Goal: Complete application form

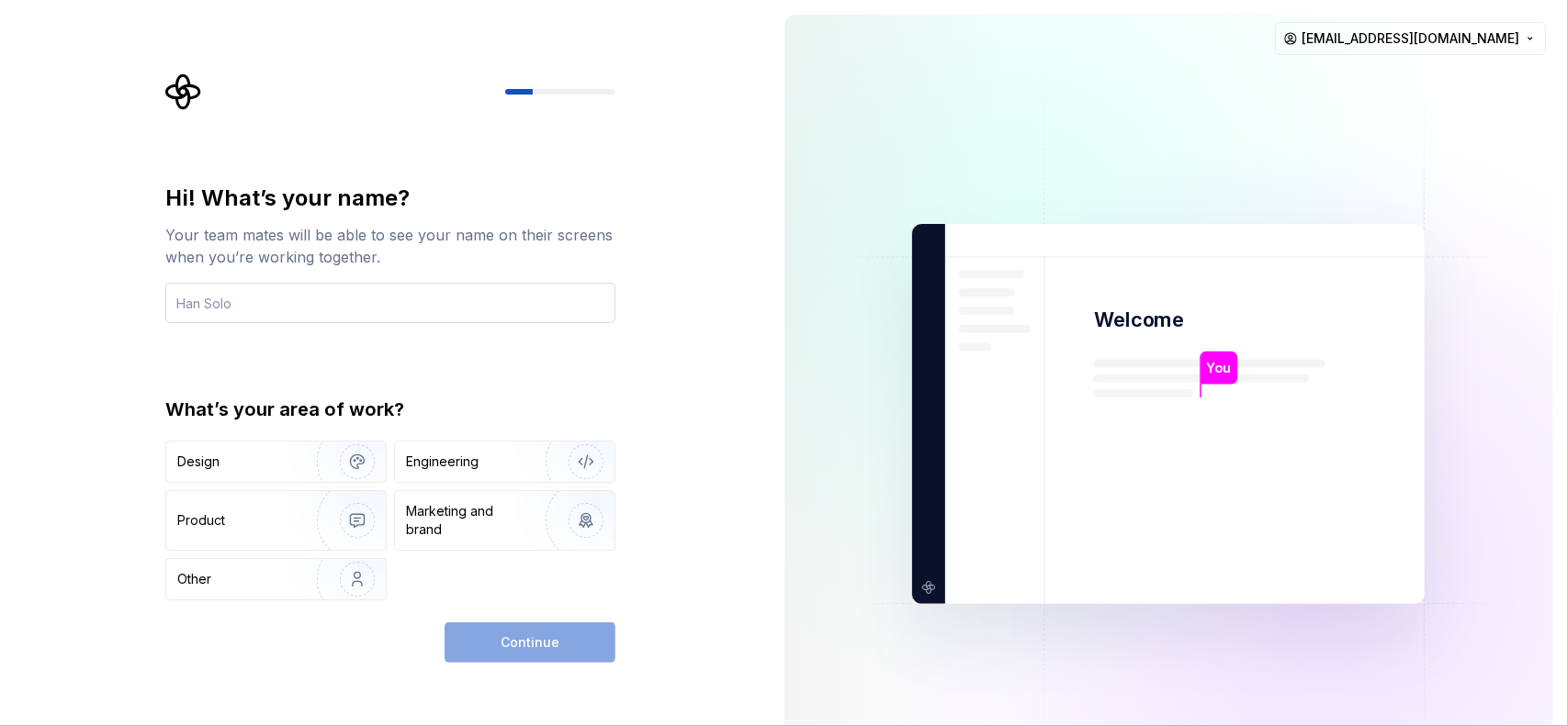
click at [251, 300] on input "text" at bounding box center [390, 302] width 450 height 41
type input "Maestro"
click at [362, 349] on div "Hi! What’s your name? Your team mates will be able to see your name on their sc…" at bounding box center [390, 392] width 450 height 417
click at [239, 516] on div "Product" at bounding box center [238, 520] width 121 height 18
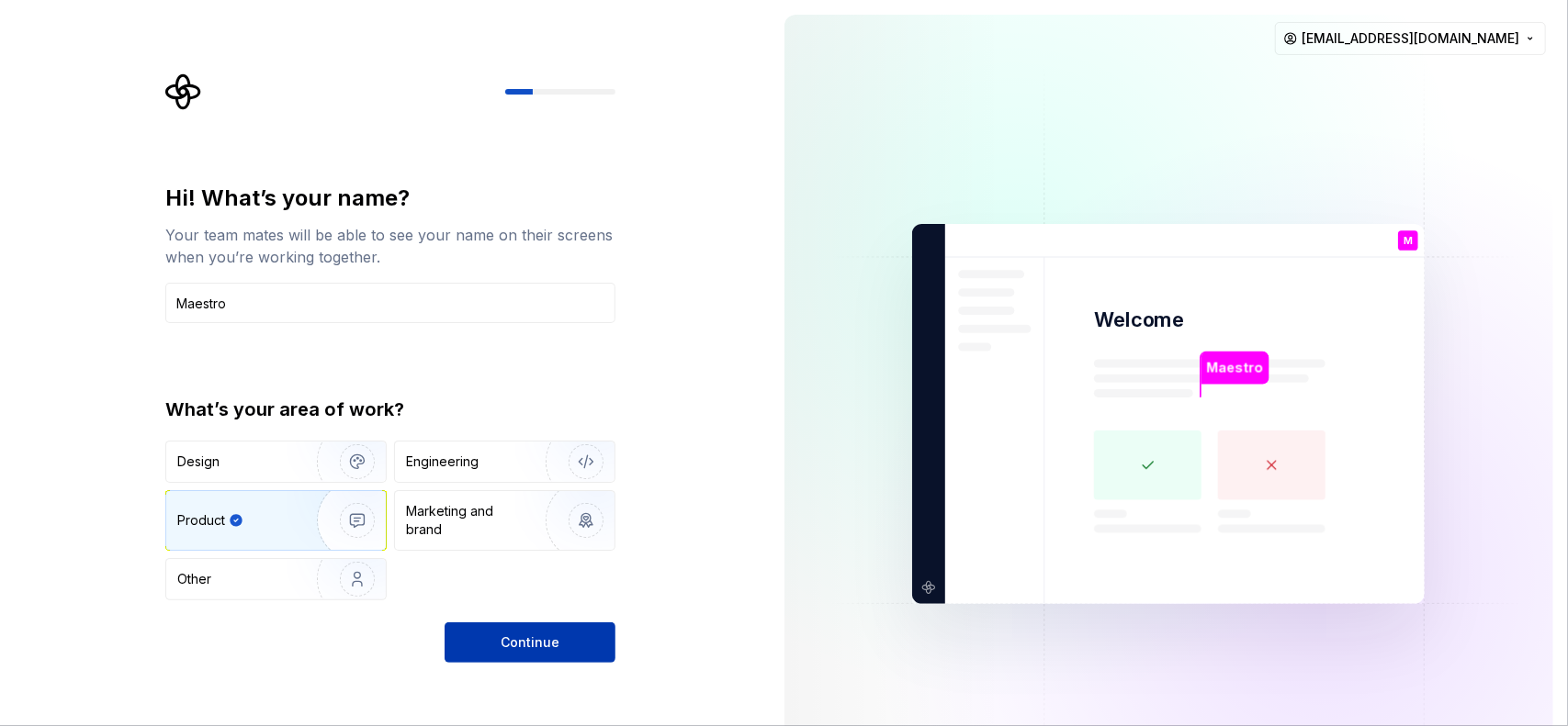
click at [545, 644] on span "Continue" at bounding box center [530, 642] width 59 height 18
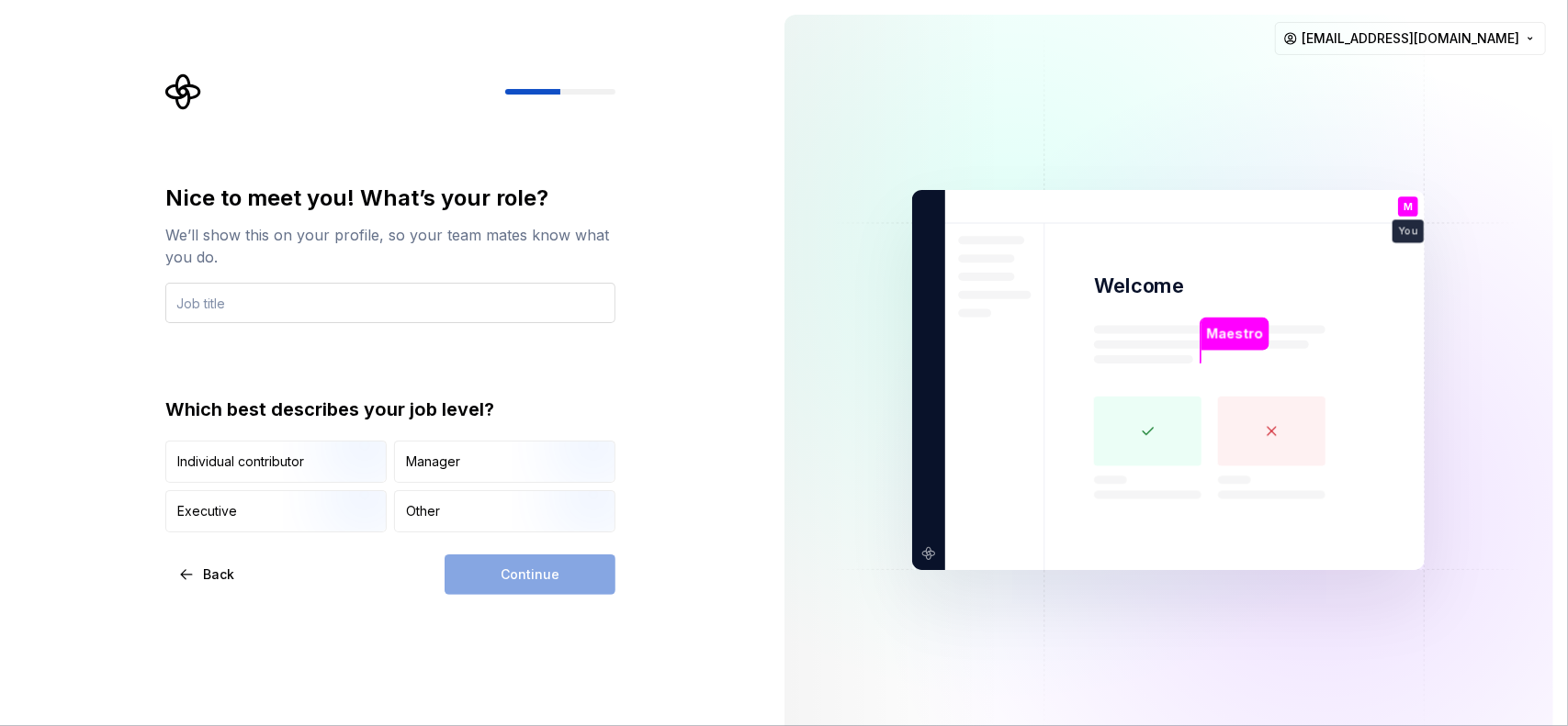
click at [360, 303] on input "text" at bounding box center [390, 302] width 450 height 41
type input "tester"
click at [243, 457] on div "Individual contributor" at bounding box center [241, 462] width 127 height 18
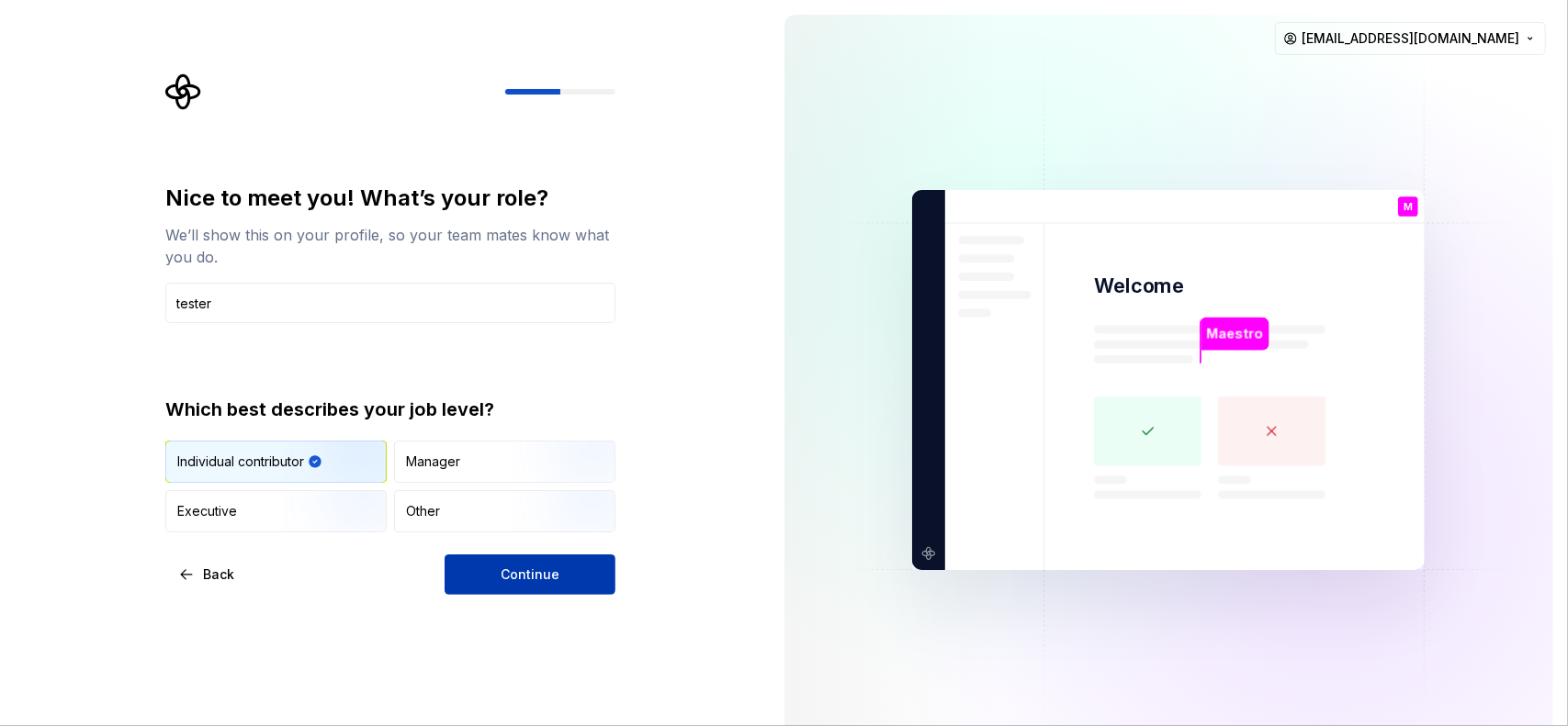
click at [520, 575] on span "Continue" at bounding box center [530, 574] width 59 height 18
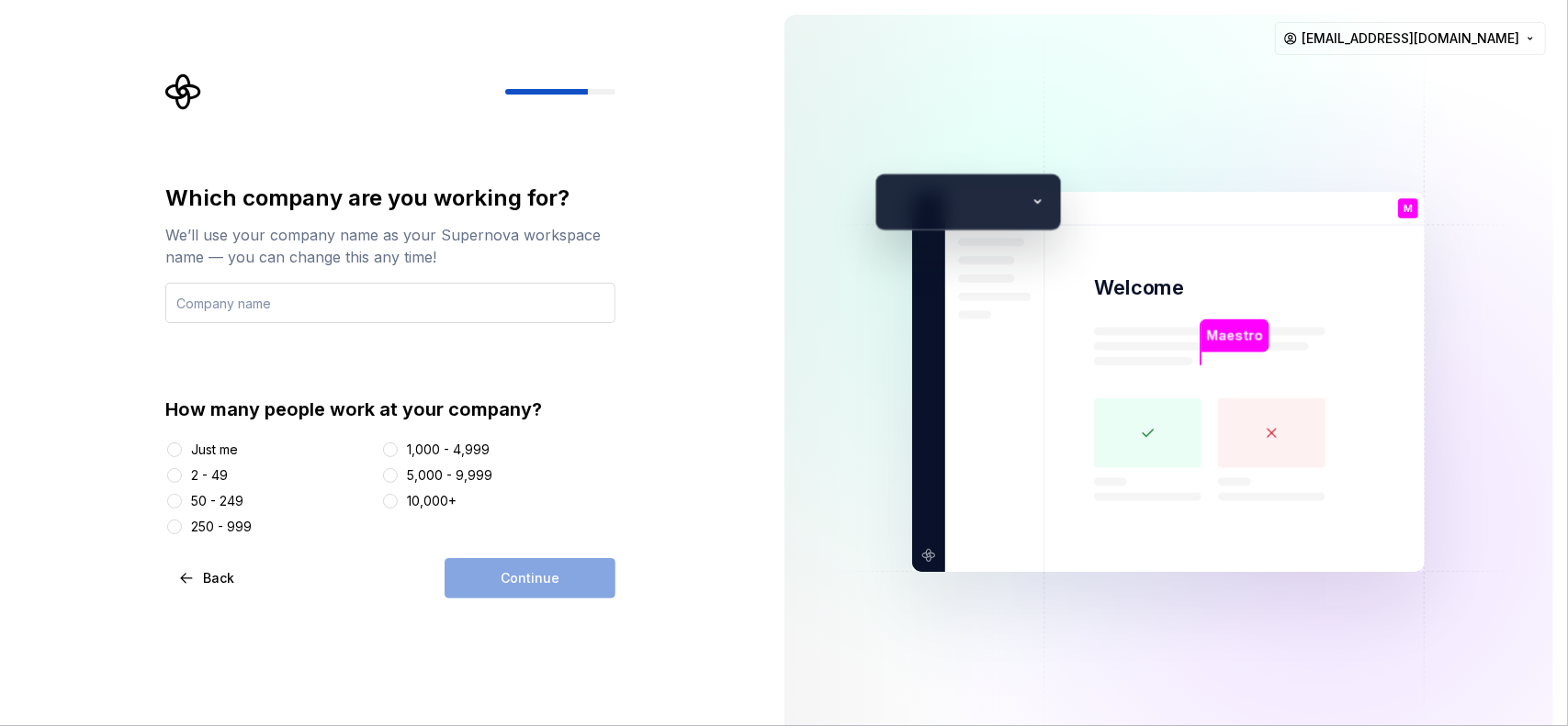
click at [337, 299] on input "text" at bounding box center [390, 302] width 450 height 41
type input "M"
type input "polishSOFTpower"
click at [174, 445] on button "Just me" at bounding box center [174, 450] width 15 height 15
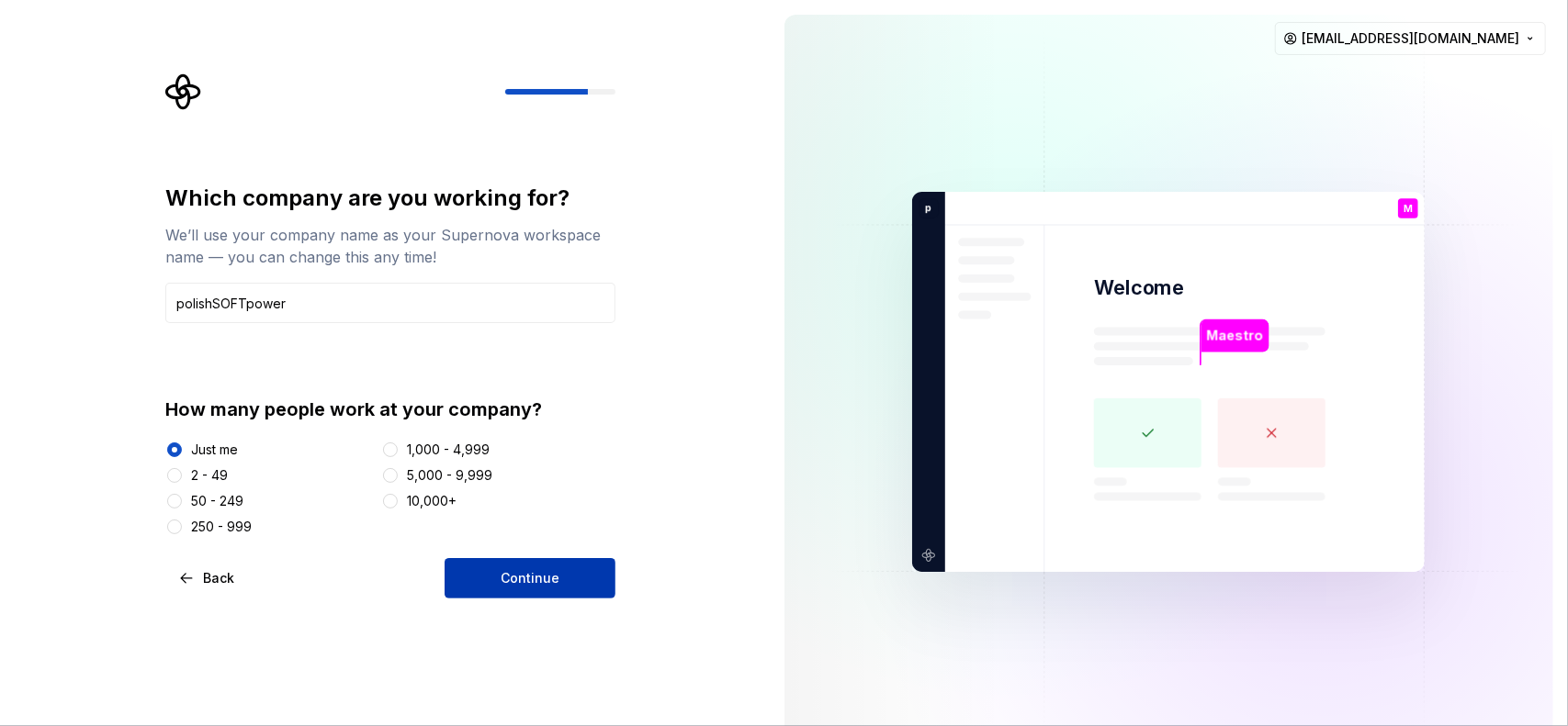
click at [522, 570] on span "Continue" at bounding box center [530, 578] width 59 height 18
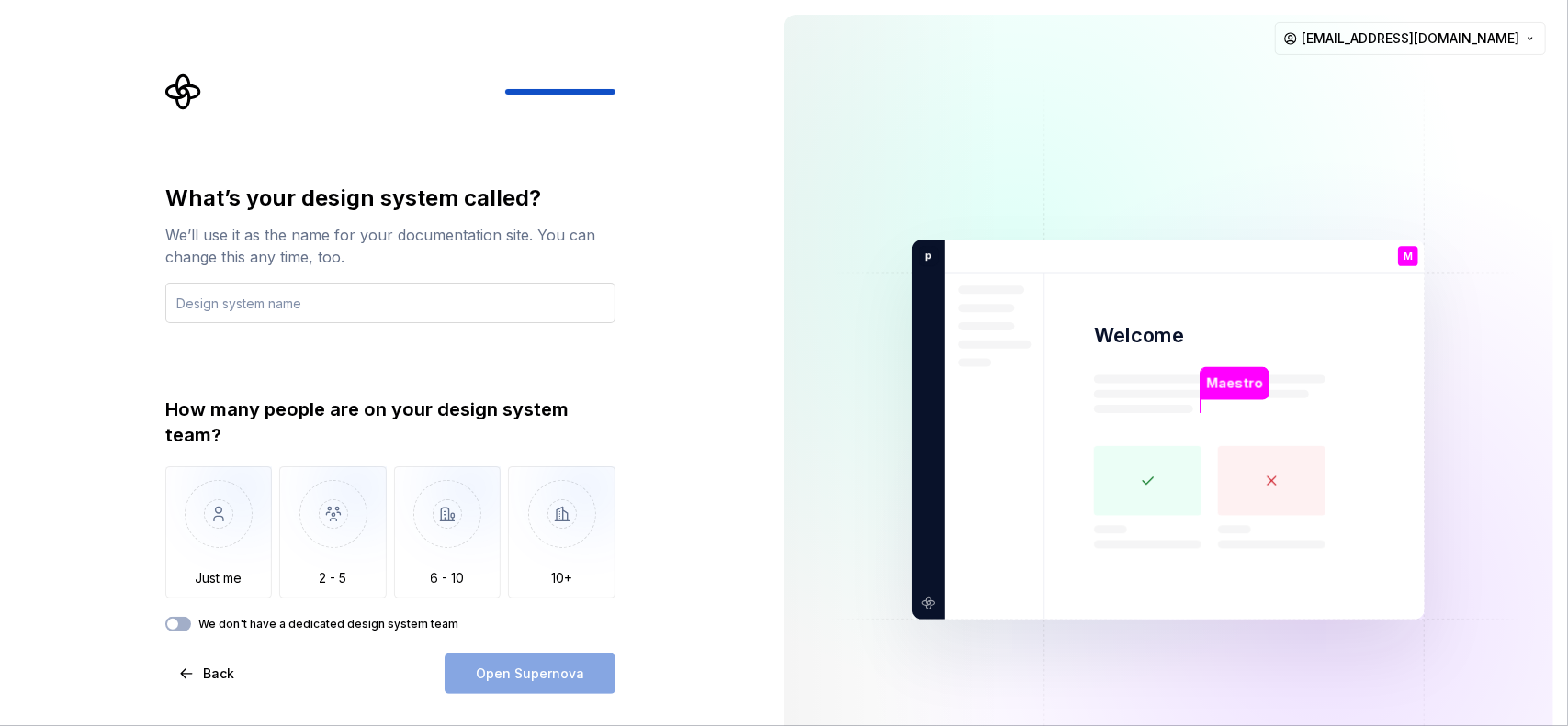
click at [218, 303] on input "text" at bounding box center [390, 302] width 450 height 41
type input "AIdente"
click at [221, 516] on img "button" at bounding box center [218, 528] width 107 height 123
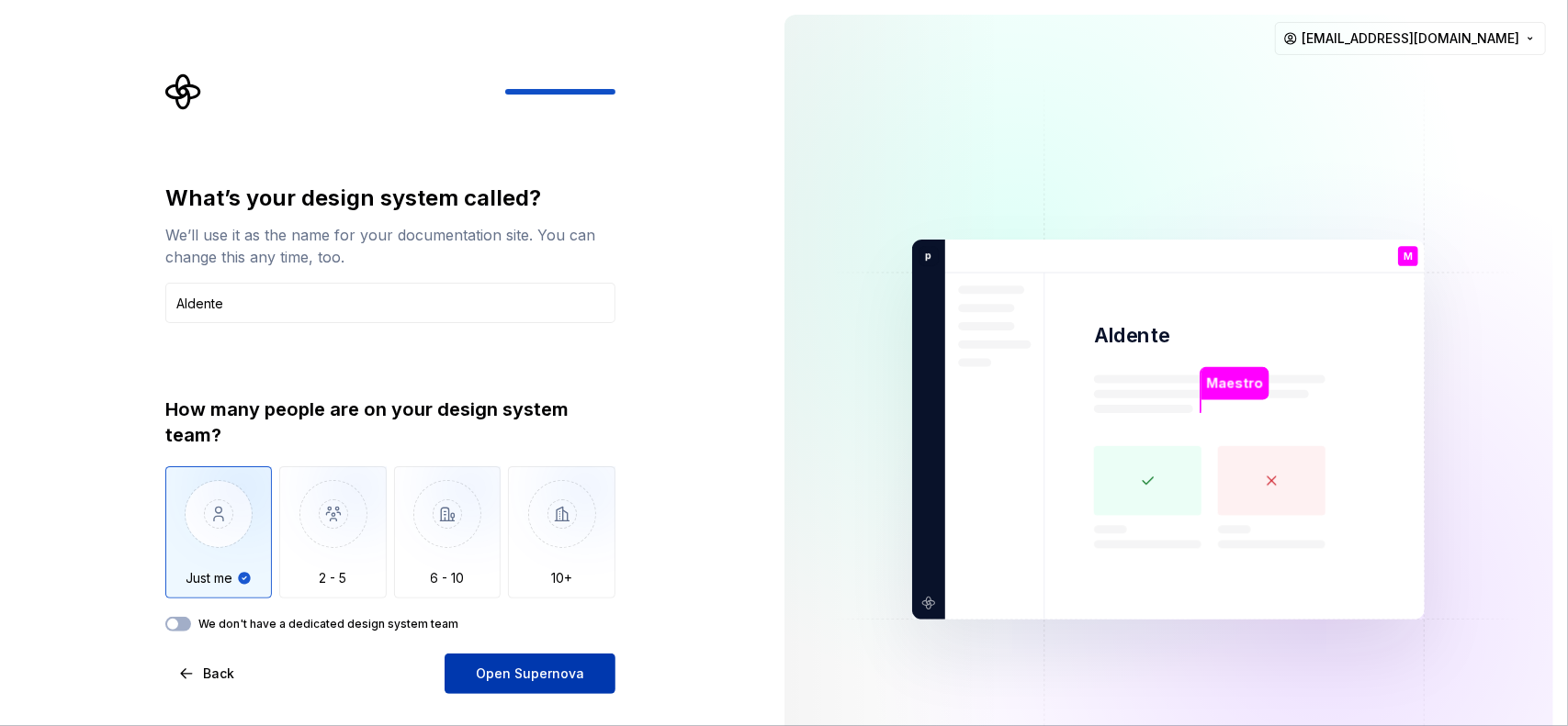
click at [507, 674] on span "Open Supernova" at bounding box center [530, 673] width 108 height 18
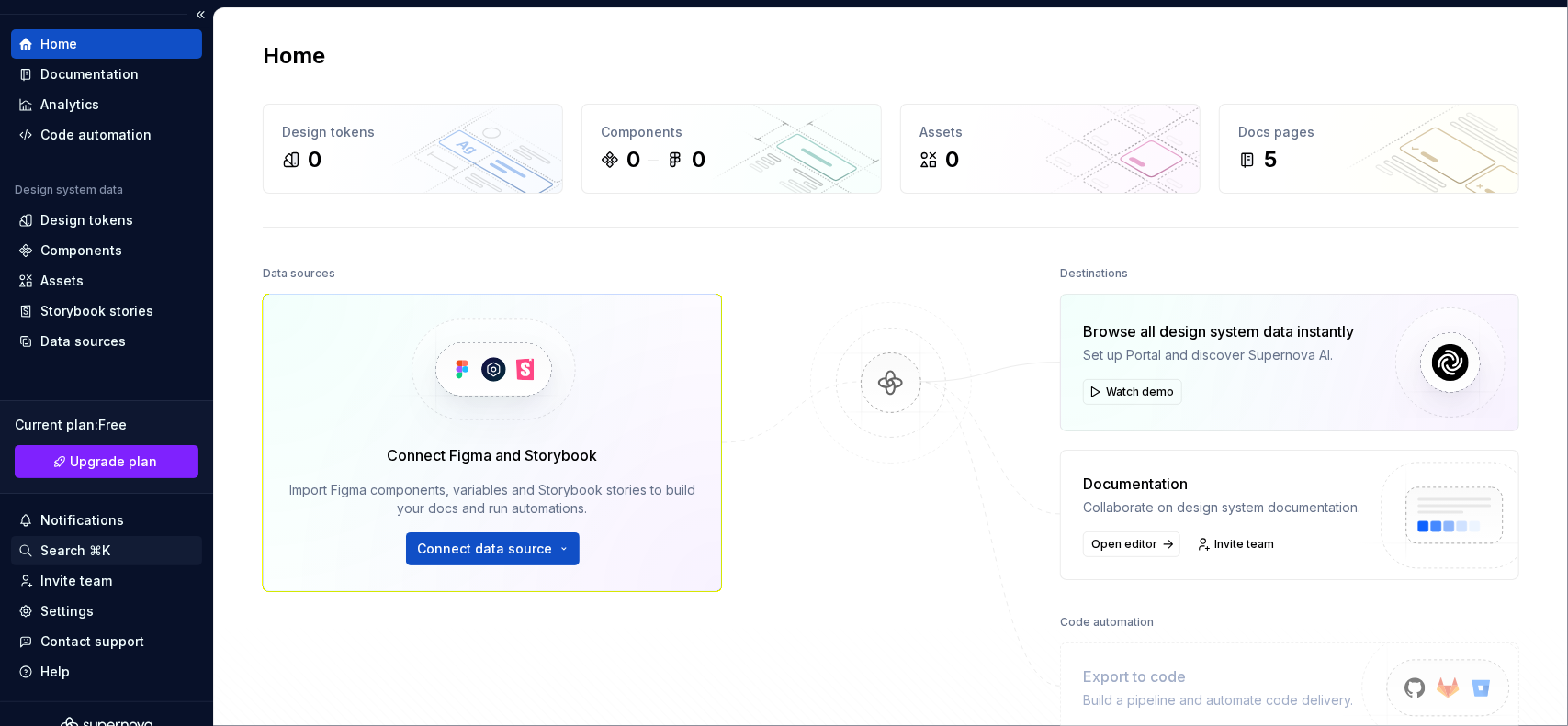
scroll to position [64, 0]
